Goal: Transaction & Acquisition: Book appointment/travel/reservation

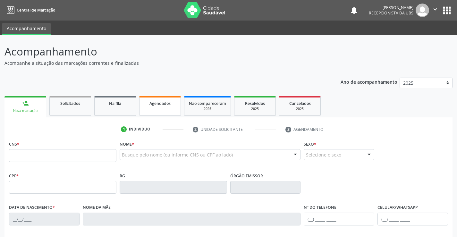
click at [152, 105] on span "Agendados" at bounding box center [159, 103] width 21 height 5
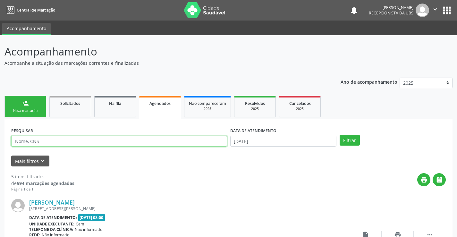
click at [92, 142] on input "text" at bounding box center [119, 141] width 216 height 11
type input "[PERSON_NAME]"
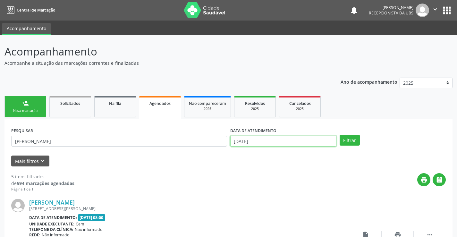
click at [324, 141] on input "[DATE]" at bounding box center [283, 141] width 106 height 11
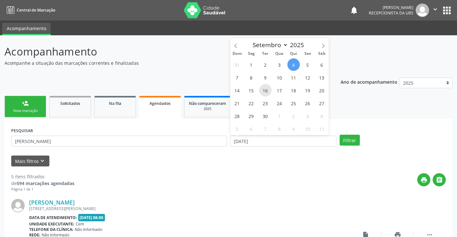
click at [268, 94] on span "16" at bounding box center [265, 90] width 12 height 12
type input "[DATE]"
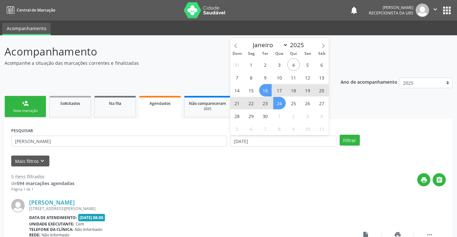
click at [278, 103] on span "24" at bounding box center [279, 103] width 12 height 12
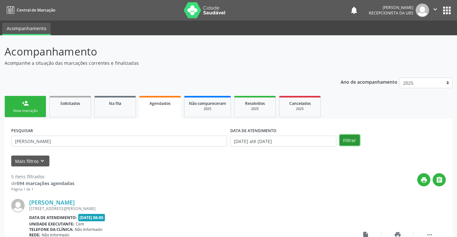
click at [342, 137] on button "Filtrar" at bounding box center [349, 140] width 20 height 11
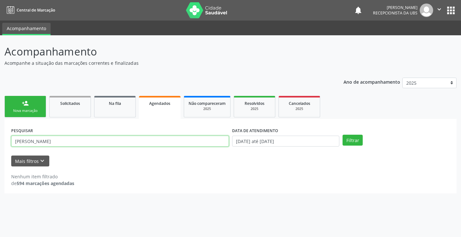
click at [117, 141] on input "[PERSON_NAME]" at bounding box center [120, 141] width 218 height 11
type input "898002989955137"
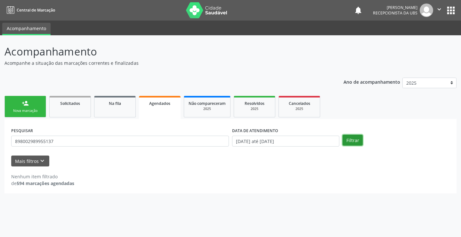
click at [353, 140] on button "Filtrar" at bounding box center [353, 140] width 20 height 11
click at [187, 162] on div "Mais filtros keyboard_arrow_down" at bounding box center [231, 160] width 442 height 11
click at [33, 111] on div "Nova marcação" at bounding box center [25, 110] width 32 height 5
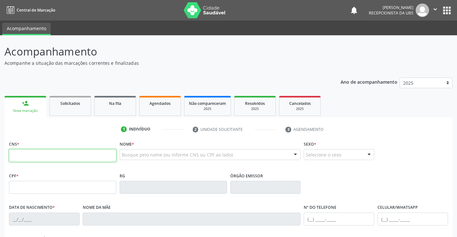
click at [68, 152] on input "text" at bounding box center [62, 155] width 107 height 13
paste input "707 0038 4104 4338"
type input "707 0038 4104 4338"
type input "[DATE]"
type input "Laudevania Nogueira de Magalhaes"
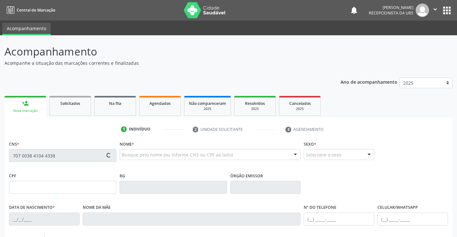
type input "[PHONE_NUMBER]"
type input "881.261.534-15"
type input "835"
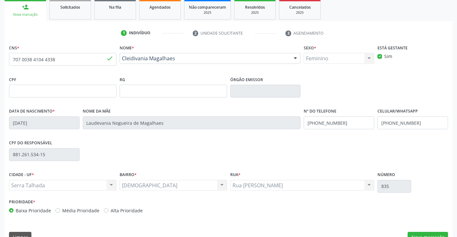
scroll to position [111, 0]
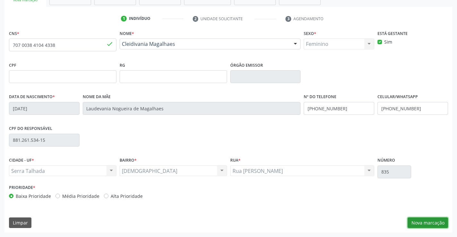
click at [420, 219] on button "Nova marcação" at bounding box center [427, 222] width 40 height 11
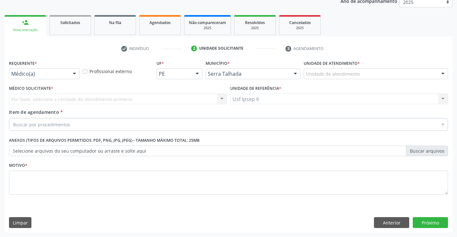
scroll to position [81, 0]
click at [410, 73] on div "Unidade de atendimento" at bounding box center [375, 73] width 144 height 11
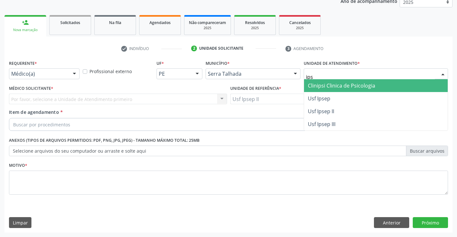
type input "ipse"
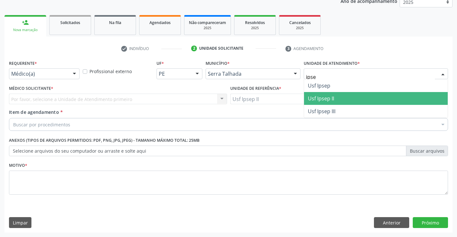
click at [329, 101] on span "Usf Ipsep II" at bounding box center [321, 98] width 26 height 7
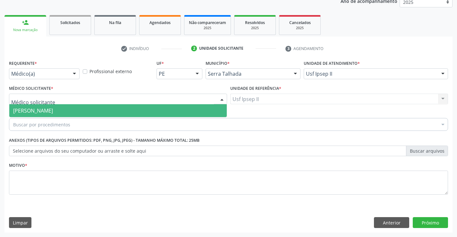
click at [78, 101] on div at bounding box center [118, 99] width 218 height 11
click at [68, 106] on span "[PERSON_NAME]" at bounding box center [117, 110] width 217 height 13
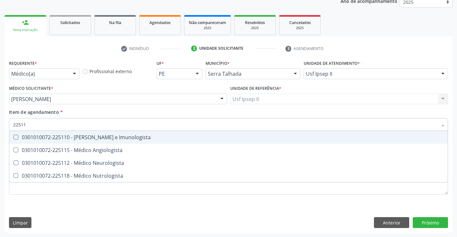
type input "225115"
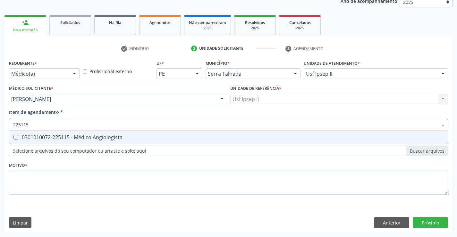
click at [82, 142] on span "0301010072-225115 - Médico Angiologista" at bounding box center [228, 137] width 438 height 13
checkbox Angiologista "true"
click at [74, 177] on div "Requerente * Médico(a) Médico(a) Enfermeiro(a) Paciente Nenhum resultado encont…" at bounding box center [228, 130] width 439 height 145
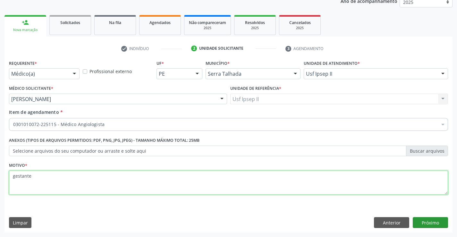
type textarea "gestante"
click at [433, 227] on button "Próximo" at bounding box center [429, 222] width 35 height 11
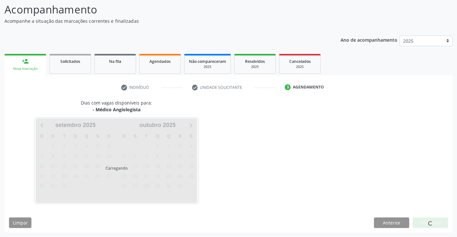
scroll to position [42, 0]
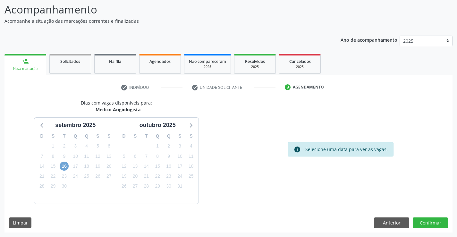
click at [63, 166] on span "16" at bounding box center [64, 165] width 9 height 9
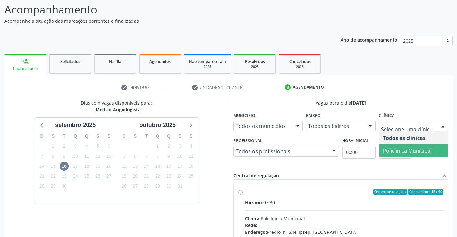
click at [397, 145] on span "Policlinica Municipal" at bounding box center [413, 150] width 69 height 13
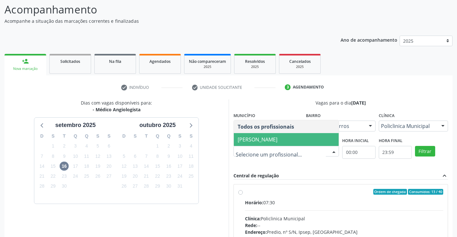
click at [283, 143] on span "[PERSON_NAME]" at bounding box center [286, 139] width 105 height 13
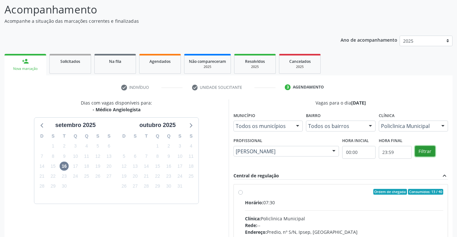
click at [424, 153] on button "Filtrar" at bounding box center [425, 151] width 20 height 11
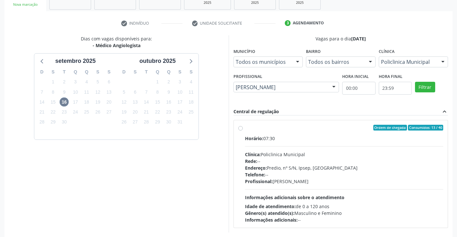
click at [257, 143] on div "Horário: 07:30 Clínica: Policlinica Municipal Rede: -- Endereço: Predio, nº S/N…" at bounding box center [344, 179] width 198 height 88
click at [243, 130] on input "Ordem de chegada Consumidos: 13 / 40 Horário: 07:30 Clínica: Policlinica Munici…" at bounding box center [240, 128] width 4 height 6
radio input "true"
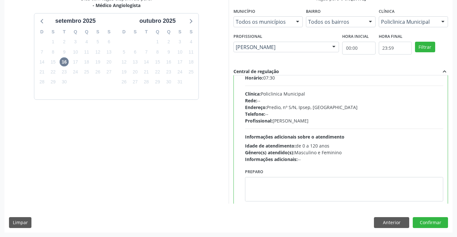
scroll to position [32, 0]
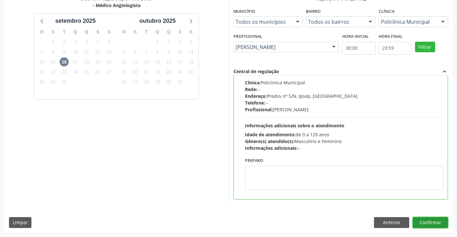
click at [431, 224] on button "Confirmar" at bounding box center [429, 222] width 35 height 11
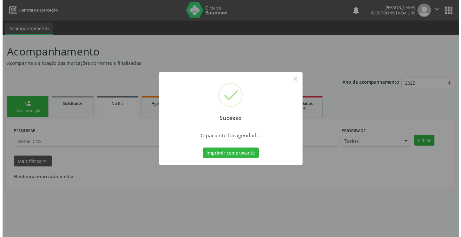
scroll to position [0, 0]
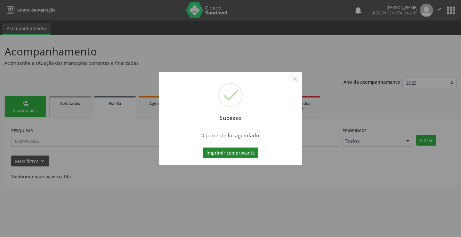
click at [247, 157] on button "Imprimir comprovante" at bounding box center [231, 152] width 56 height 11
